Goal: Task Accomplishment & Management: Manage account settings

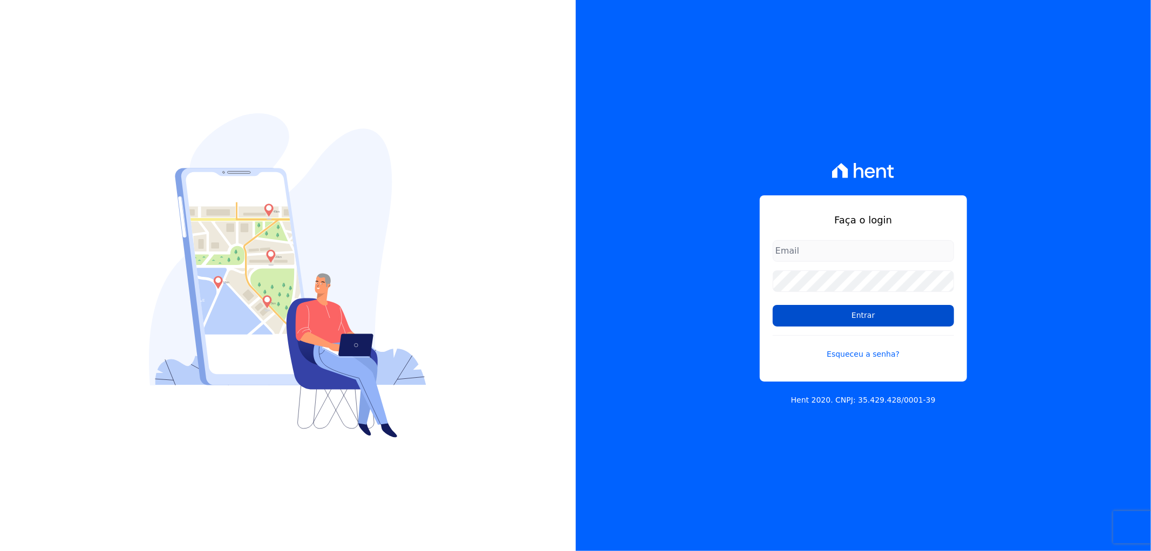
type input "recepcao@vilaurbe.com.br"
click at [874, 312] on input "Entrar" at bounding box center [863, 316] width 181 height 22
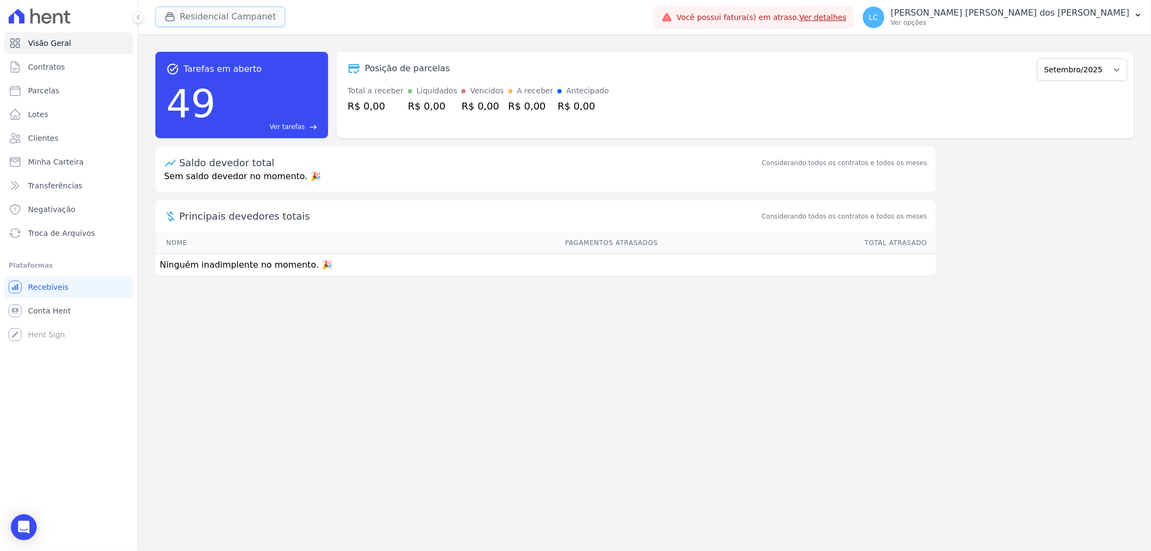
click at [215, 13] on button "Residencial Campanet" at bounding box center [220, 16] width 130 height 21
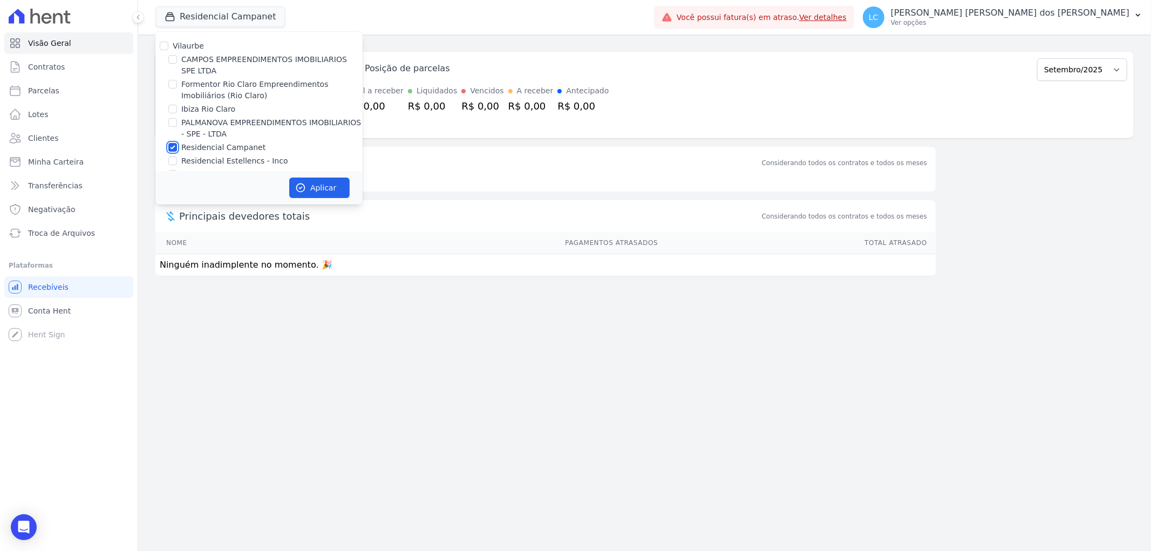
click at [171, 147] on input "Residencial Campanet" at bounding box center [172, 147] width 9 height 9
checkbox input "false"
click at [171, 110] on input "Ibiza Rio Claro" at bounding box center [172, 109] width 9 height 9
checkbox input "true"
click at [324, 187] on button "Aplicar" at bounding box center [319, 188] width 60 height 21
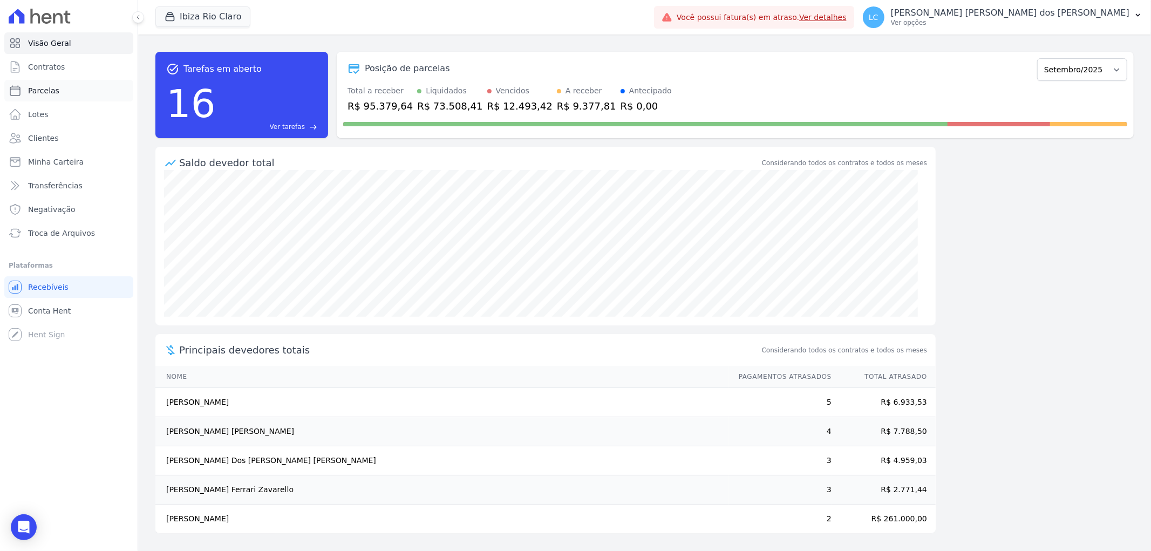
click at [70, 89] on link "Parcelas" at bounding box center [68, 91] width 129 height 22
select select
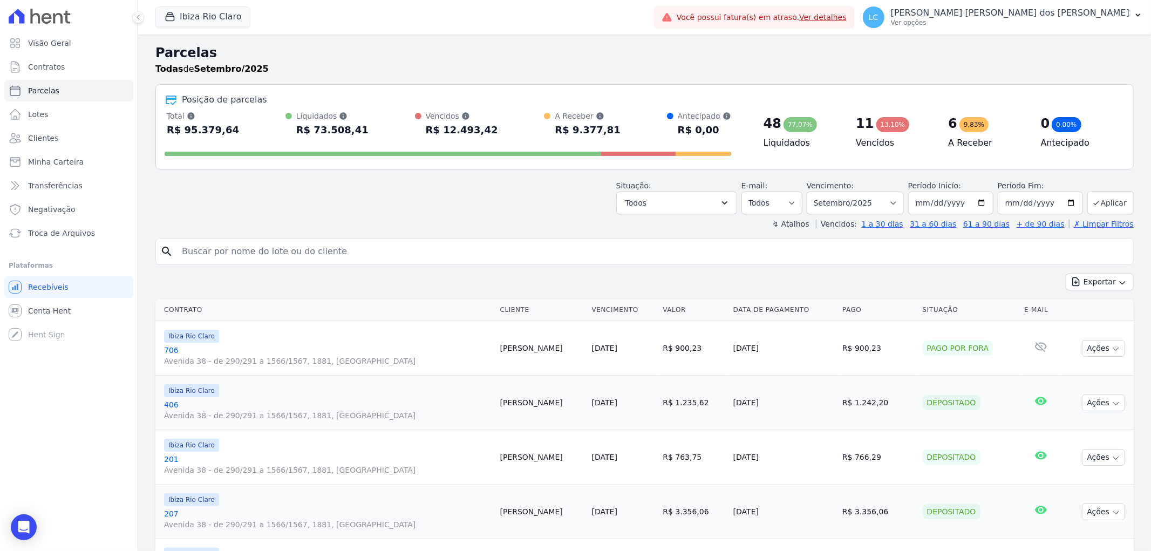
click at [311, 246] on input "search" at bounding box center [651, 252] width 953 height 22
paste input "Midian [PERSON_NAME]"
type input "Midian [PERSON_NAME]"
select select
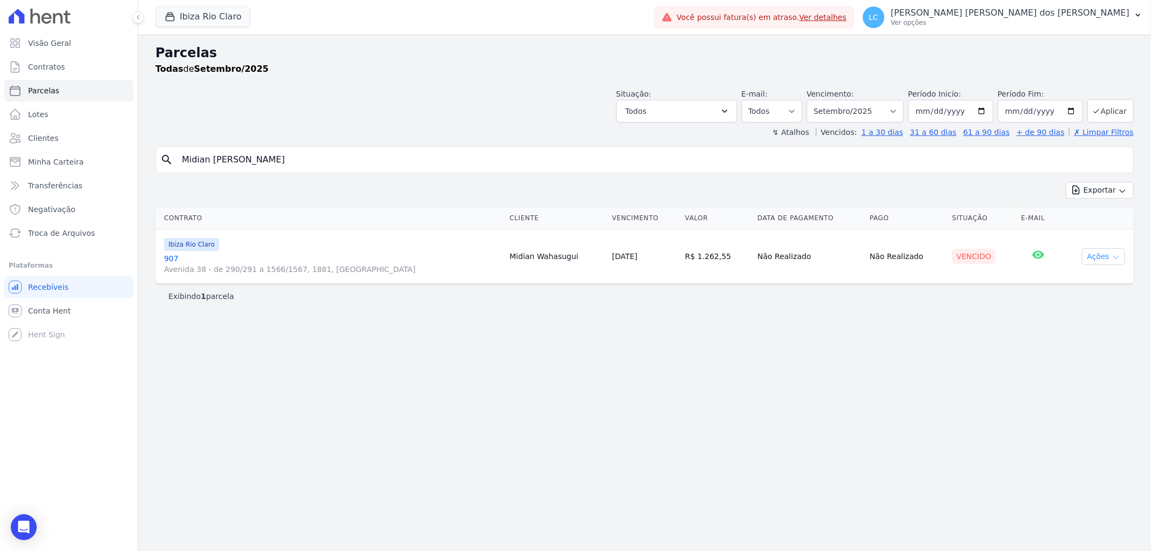
click at [1119, 253] on icon "button" at bounding box center [1116, 257] width 9 height 9
click at [904, 111] on select "Filtrar por período ──────── Todos os meses Abril/2023 Maio/2023 Junho/2023 Jul…" at bounding box center [855, 111] width 97 height 23
select select "all"
click at [822, 100] on select "Filtrar por período ──────── Todos os meses Abril/2023 Maio/2023 Junho/2023 Jul…" at bounding box center [855, 111] width 97 height 23
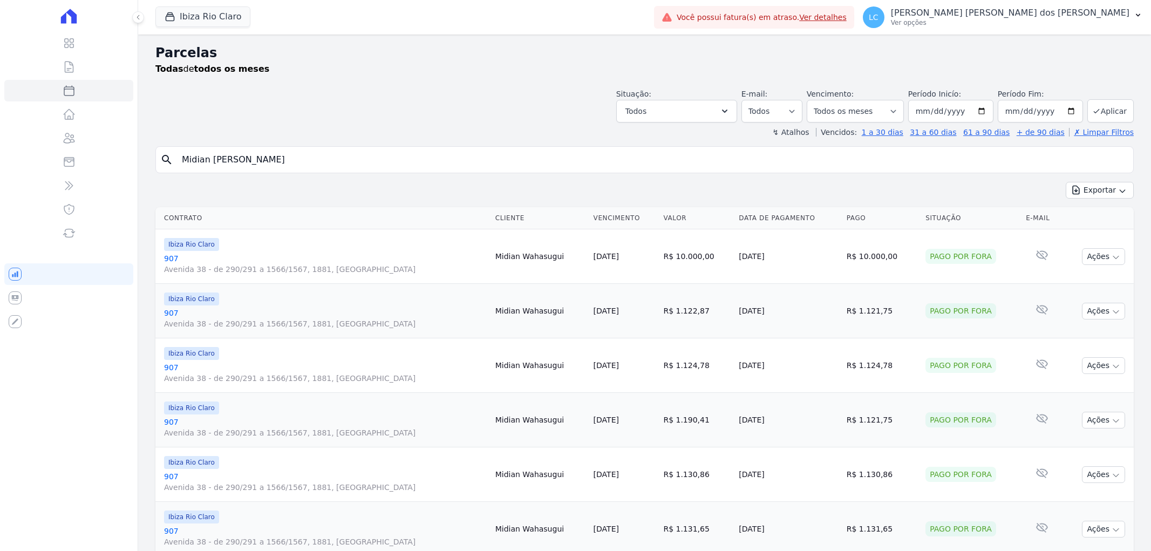
select select
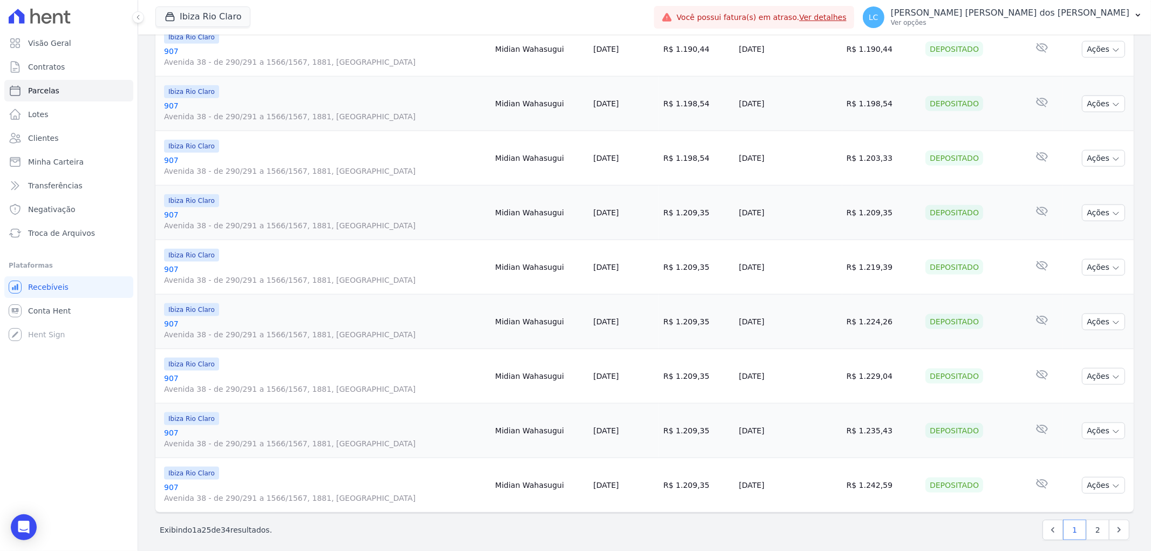
scroll to position [1089, 0]
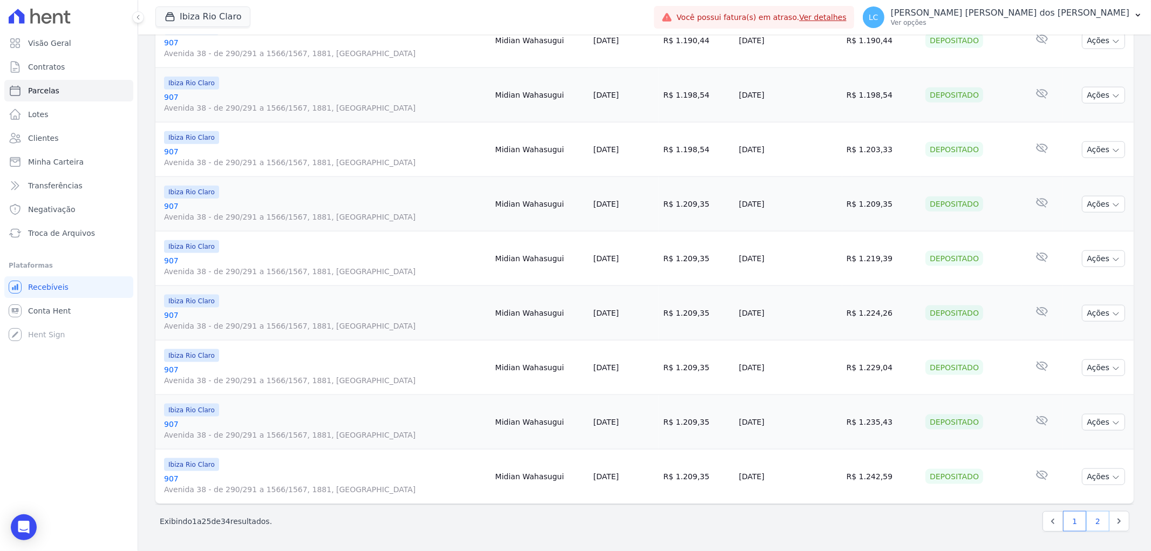
click at [1094, 520] on link "2" at bounding box center [1097, 521] width 23 height 21
select select
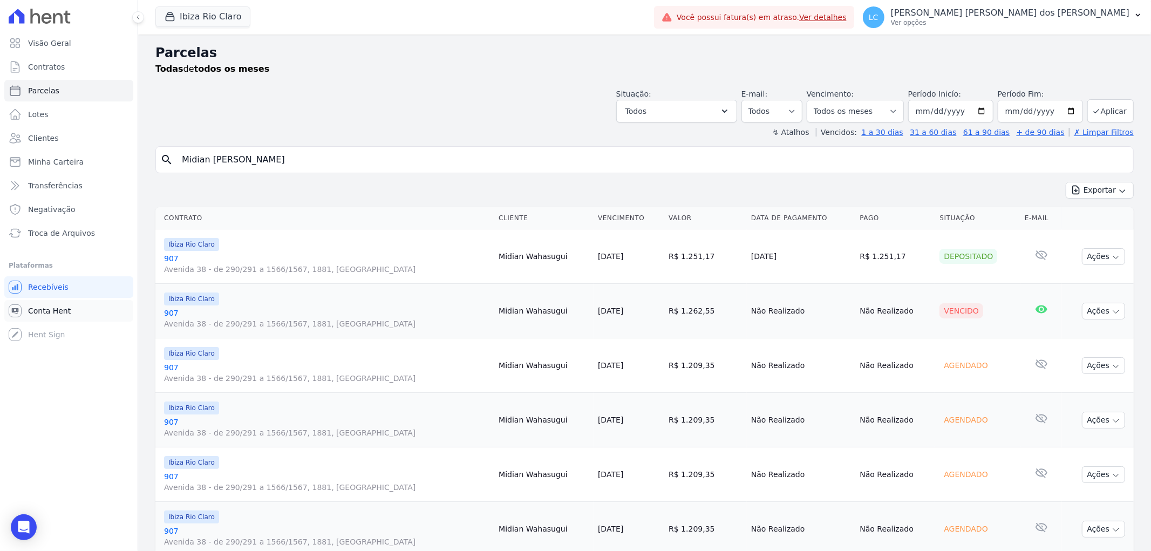
click at [63, 306] on span "Conta Hent" at bounding box center [49, 310] width 43 height 11
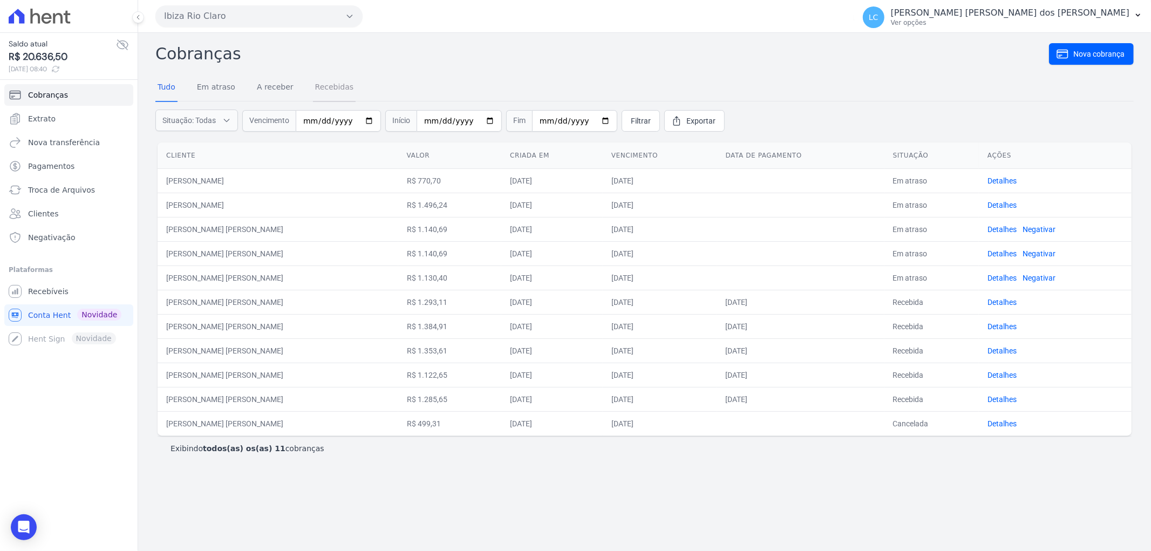
click at [323, 85] on link "Recebidas" at bounding box center [334, 88] width 43 height 28
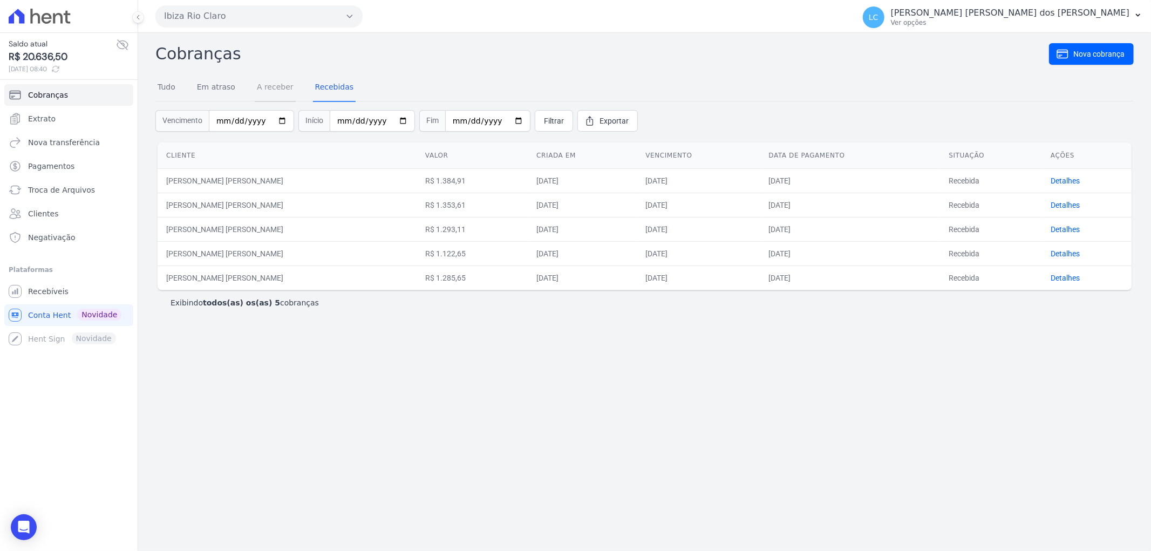
click at [274, 87] on link "A receber" at bounding box center [275, 88] width 41 height 28
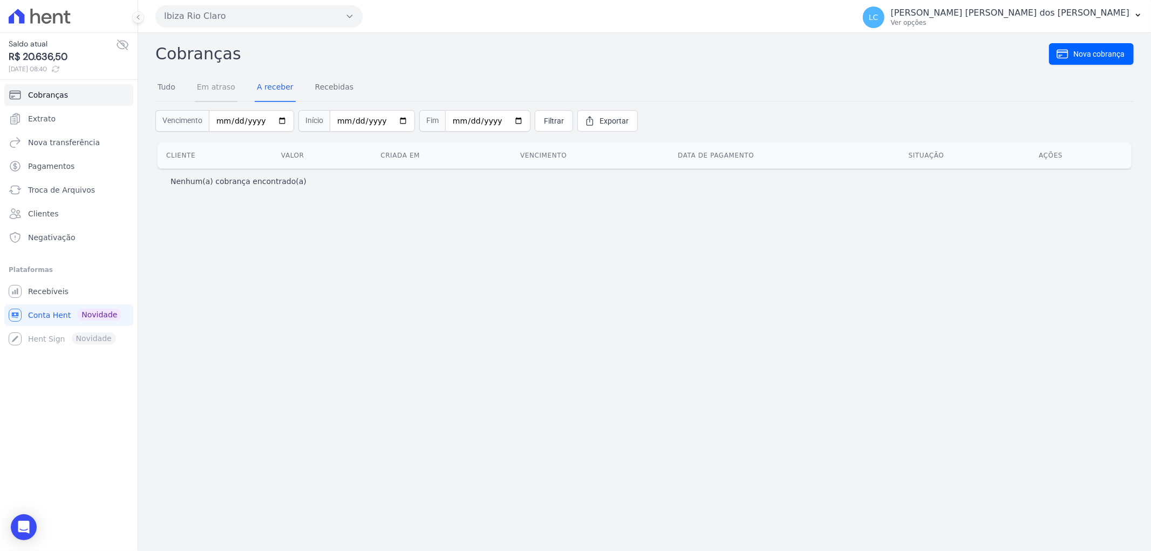
click at [213, 90] on link "Em atraso" at bounding box center [216, 88] width 43 height 28
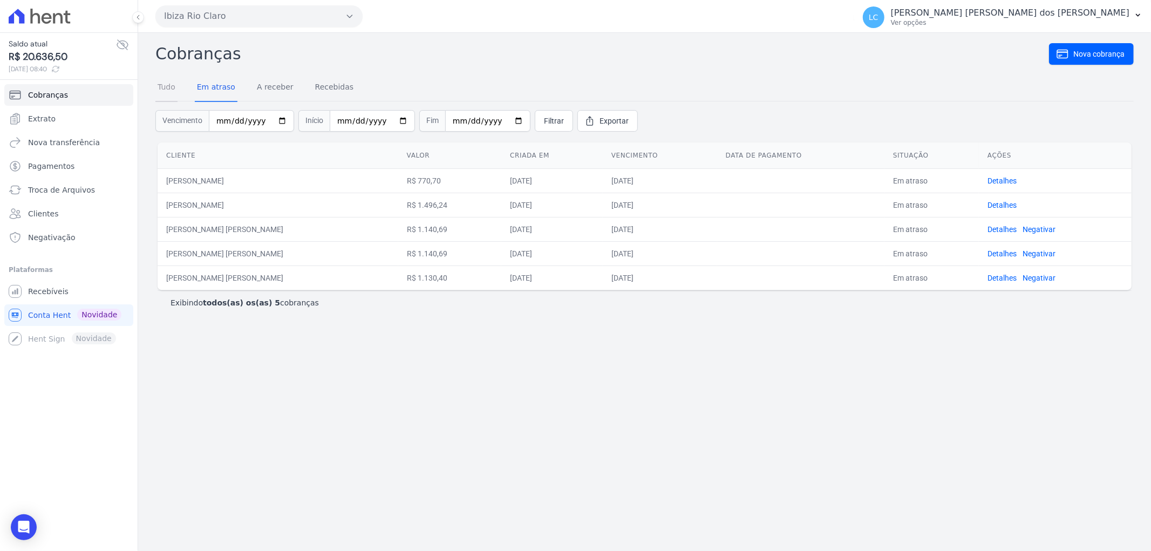
click at [171, 88] on link "Tudo" at bounding box center [166, 88] width 22 height 28
